Goal: Information Seeking & Learning: Learn about a topic

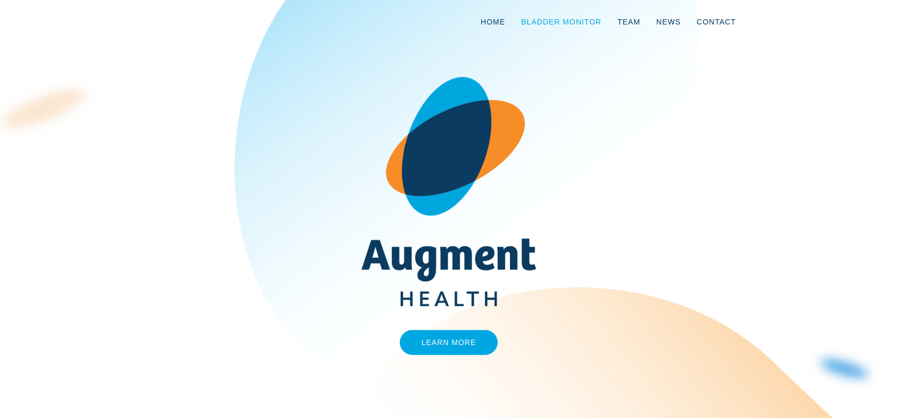
click at [576, 19] on link "Bladder Monitor" at bounding box center [561, 21] width 96 height 35
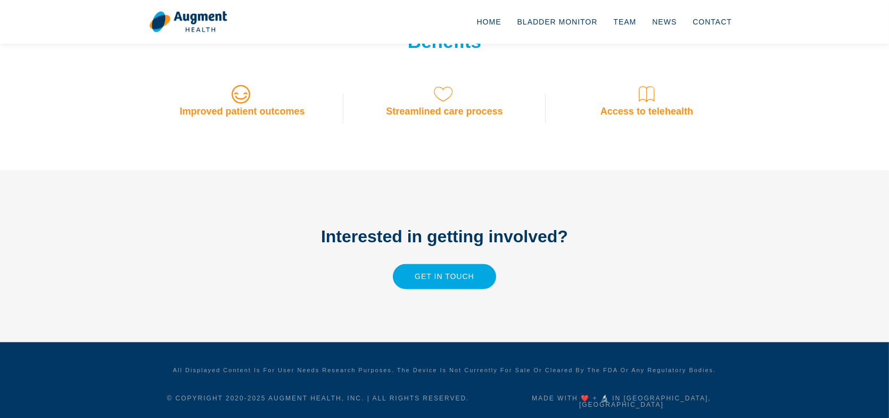
scroll to position [417, 0]
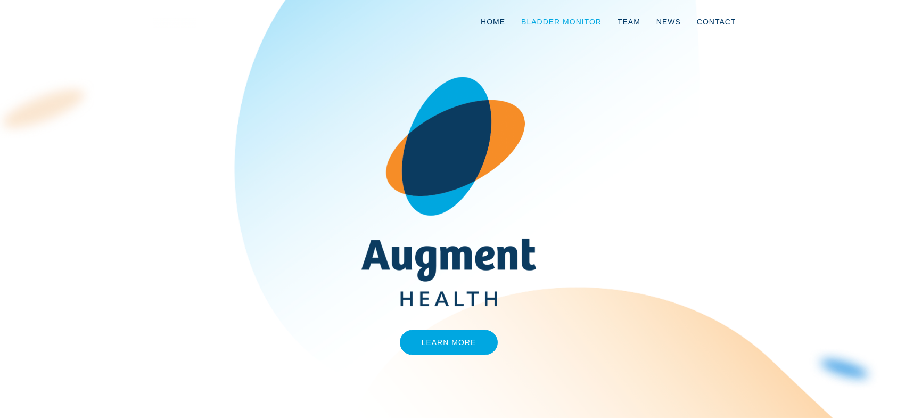
click at [553, 24] on link "Bladder Monitor" at bounding box center [561, 21] width 96 height 35
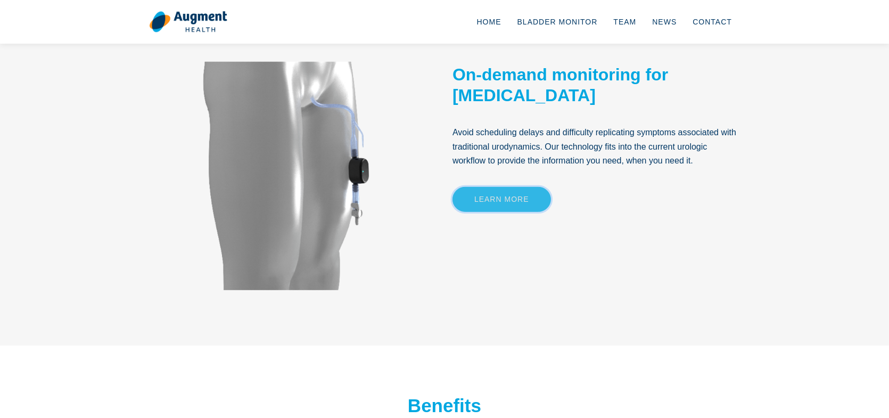
click at [511, 203] on link "Learn More" at bounding box center [501, 199] width 98 height 25
